Goal: Connect with others: Connect with others

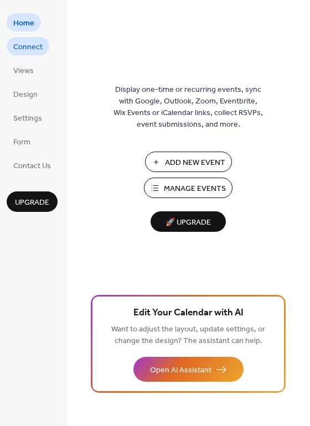
click at [33, 43] on span "Connect" at bounding box center [27, 48] width 29 height 12
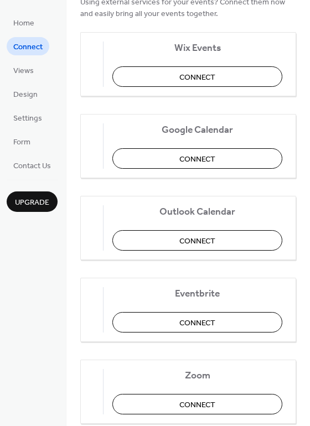
scroll to position [166, 0]
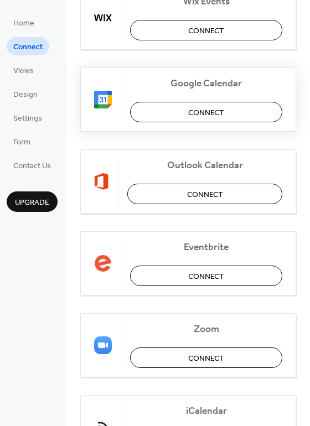
click at [168, 110] on button "Connect" at bounding box center [206, 112] width 152 height 20
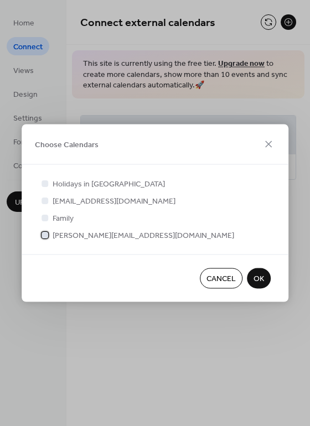
click at [53, 236] on span "[PERSON_NAME][EMAIL_ADDRESS][DOMAIN_NAME]" at bounding box center [144, 236] width 182 height 12
click at [262, 285] on span "OK" at bounding box center [259, 279] width 11 height 12
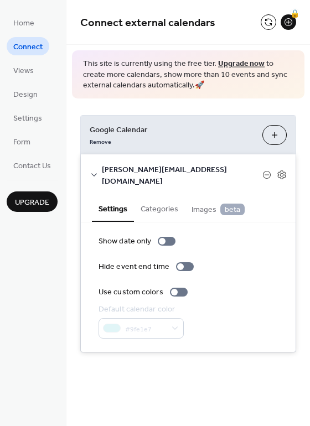
click at [94, 170] on icon at bounding box center [94, 174] width 9 height 9
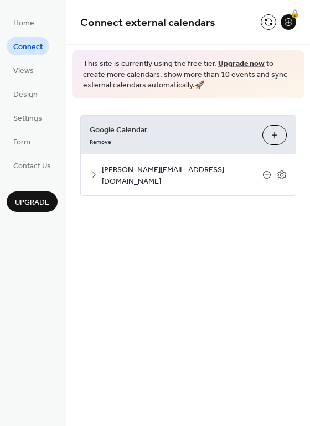
click at [94, 172] on icon at bounding box center [93, 175] width 3 height 6
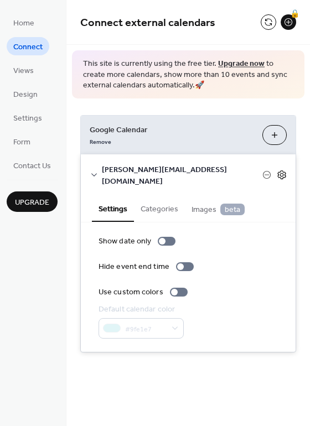
click at [283, 170] on icon at bounding box center [281, 174] width 8 height 9
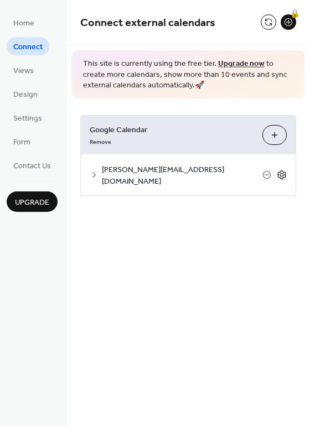
click at [283, 170] on icon at bounding box center [281, 174] width 8 height 9
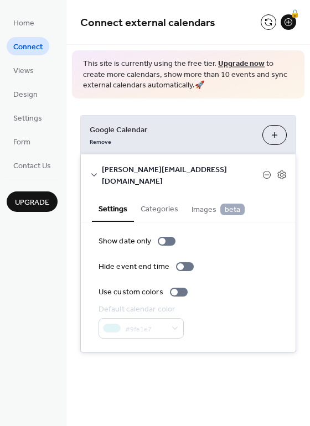
click at [153, 195] on button "Categories" at bounding box center [159, 207] width 51 height 25
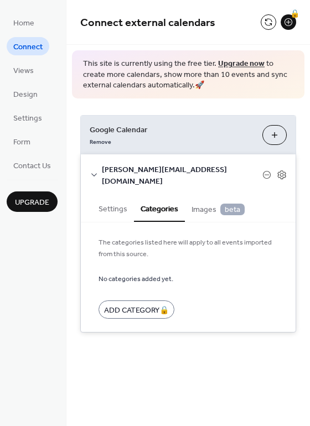
click at [115, 201] on button "Settings" at bounding box center [113, 207] width 42 height 25
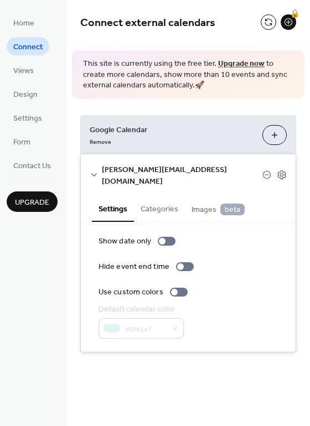
click at [25, 45] on span "Connect" at bounding box center [27, 48] width 29 height 12
click at [22, 45] on span "Connect" at bounding box center [27, 48] width 29 height 12
click at [277, 130] on button "Choose Calendars" at bounding box center [274, 135] width 24 height 20
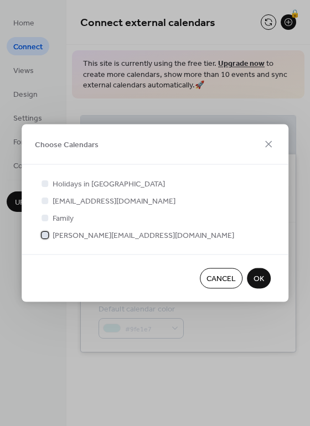
click at [48, 235] on div at bounding box center [45, 234] width 7 height 7
click at [267, 278] on button "OK" at bounding box center [259, 278] width 24 height 20
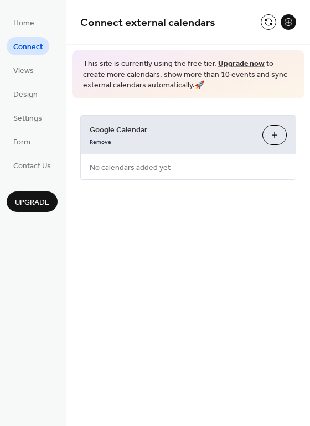
click at [286, 23] on button at bounding box center [288, 21] width 15 height 15
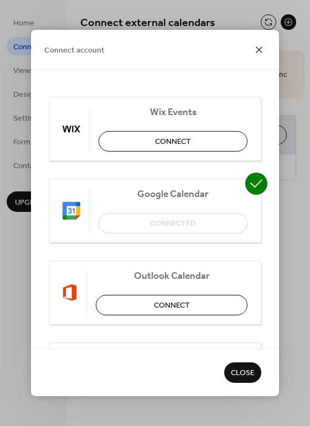
click at [261, 50] on icon at bounding box center [258, 49] width 13 height 13
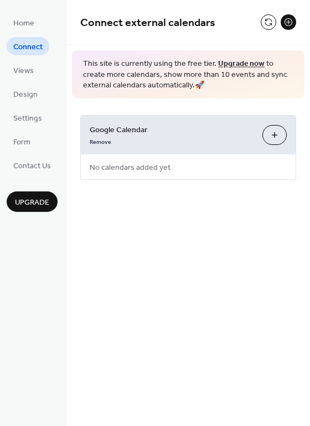
click at [271, 132] on button "Choose Calendars" at bounding box center [274, 135] width 24 height 20
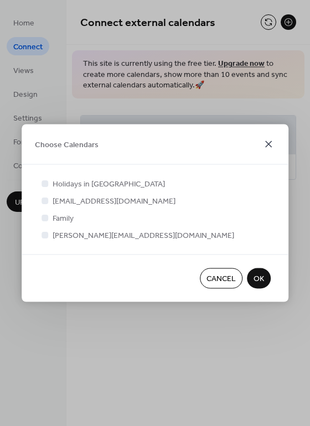
click at [270, 141] on icon at bounding box center [268, 144] width 13 height 13
